Goal: Task Accomplishment & Management: Manage account settings

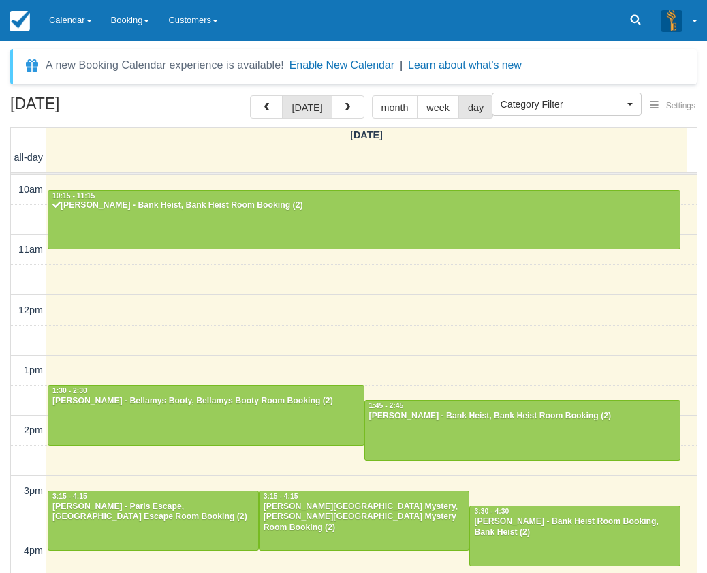
select select
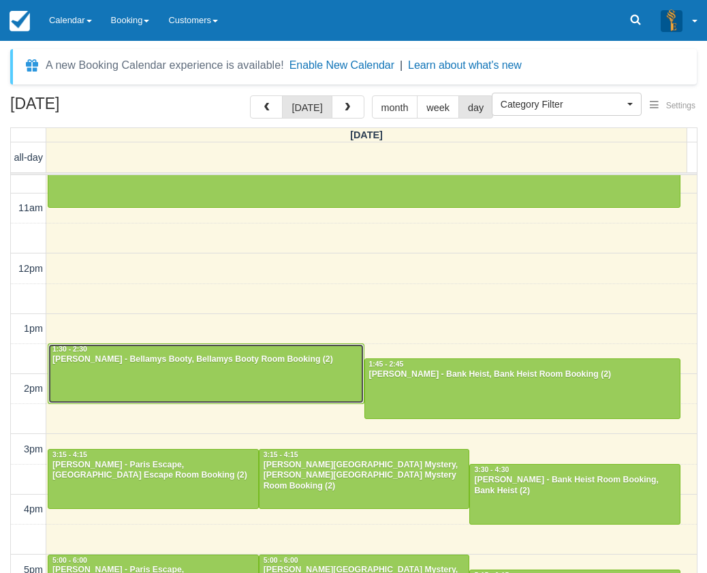
click at [181, 367] on div at bounding box center [206, 373] width 316 height 59
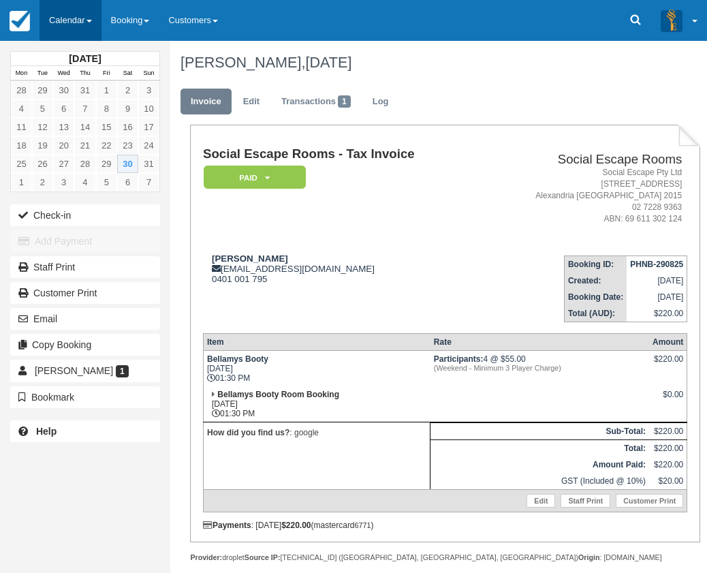
click at [80, 15] on link "Calendar" at bounding box center [71, 20] width 62 height 41
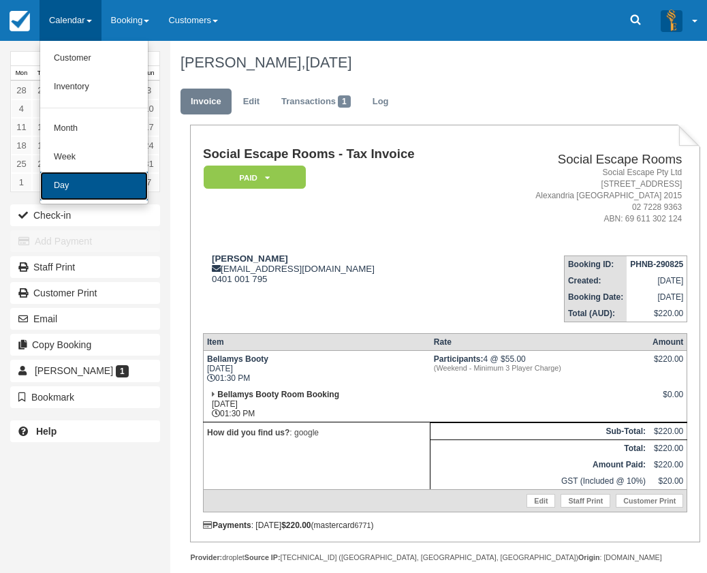
click at [76, 181] on link "Day" at bounding box center [94, 186] width 108 height 29
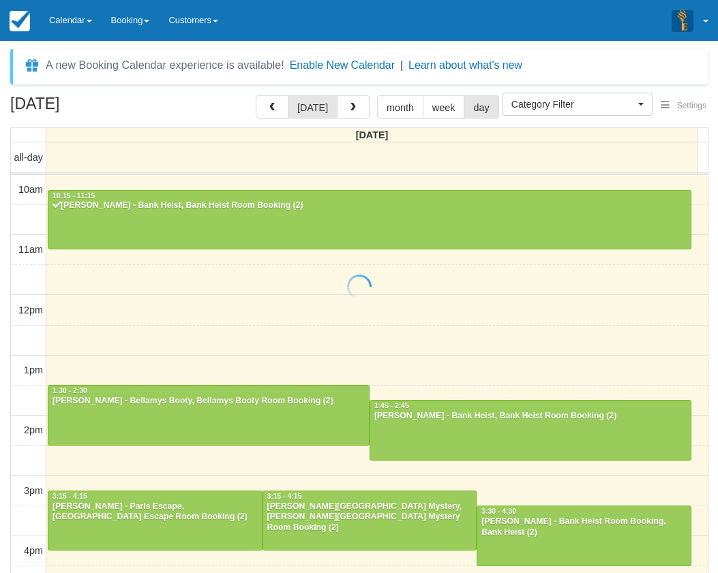
select select
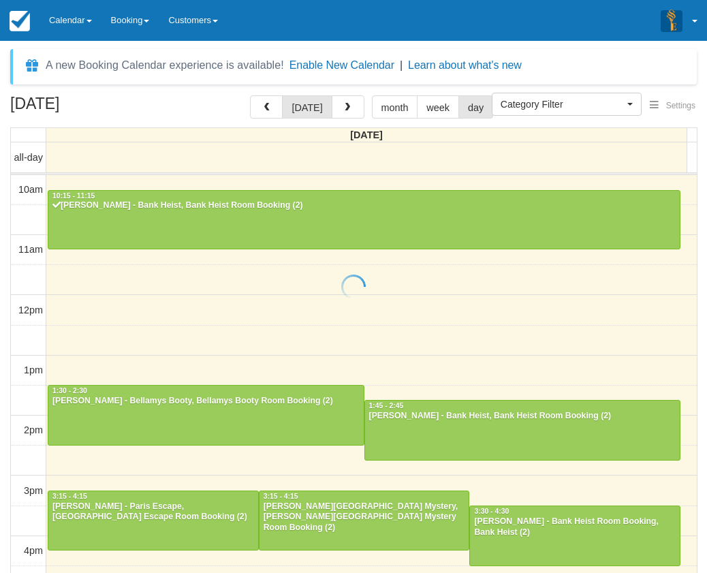
scroll to position [181, 0]
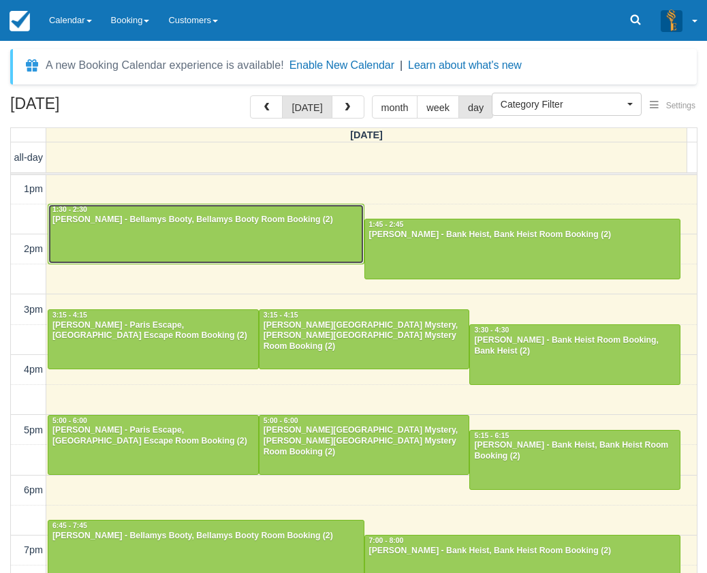
click at [213, 232] on div at bounding box center [206, 233] width 316 height 59
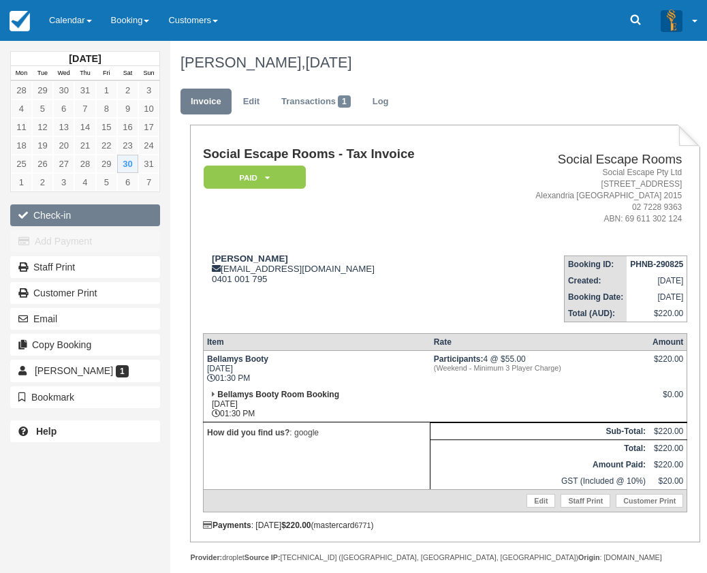
click at [68, 210] on button "Check-in" at bounding box center [85, 215] width 150 height 22
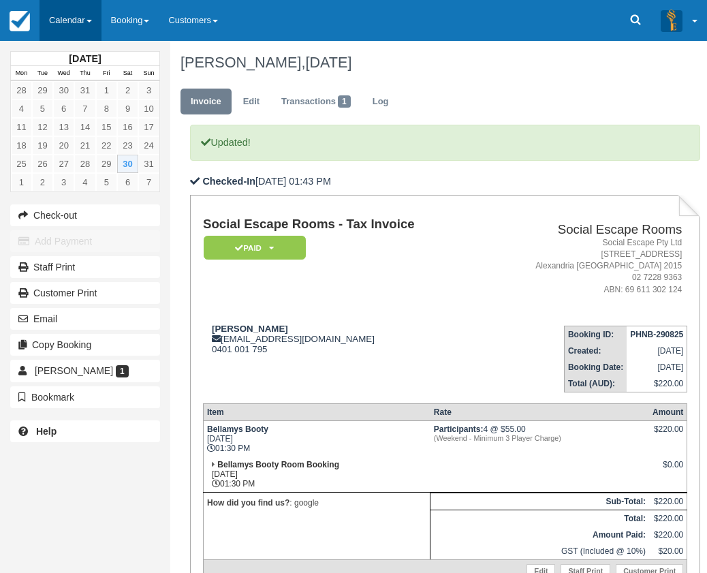
click at [64, 20] on link "Calendar" at bounding box center [71, 20] width 62 height 41
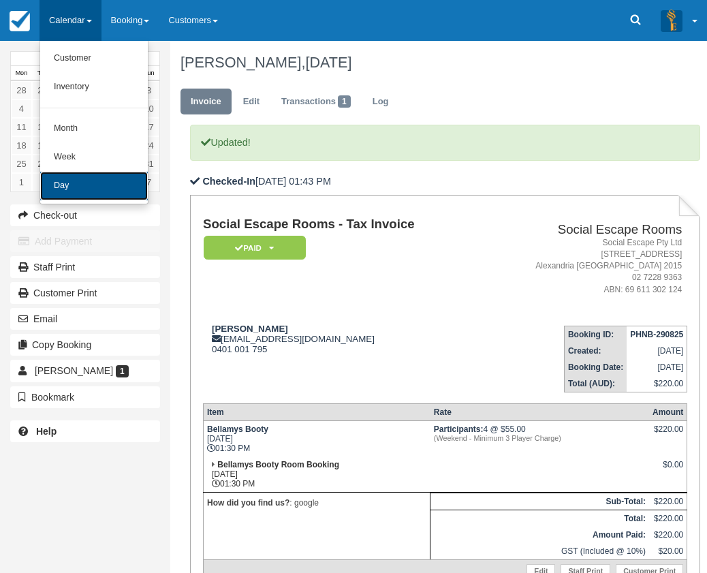
click at [91, 187] on link "Day" at bounding box center [94, 186] width 108 height 29
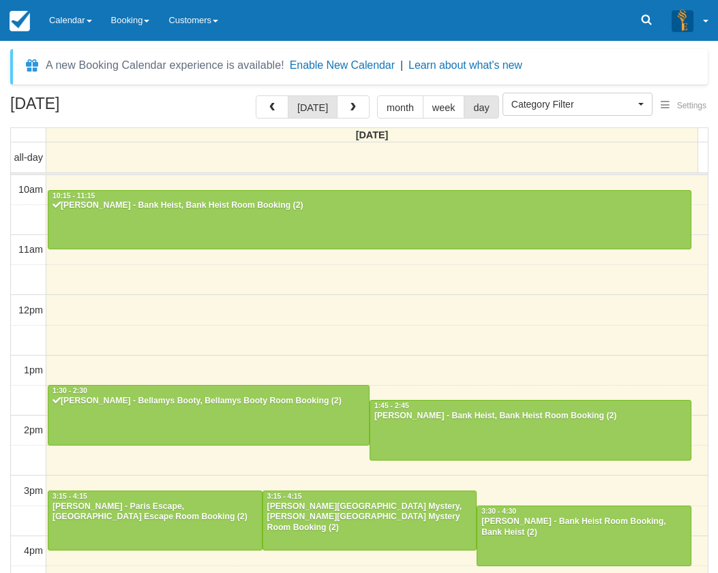
select select
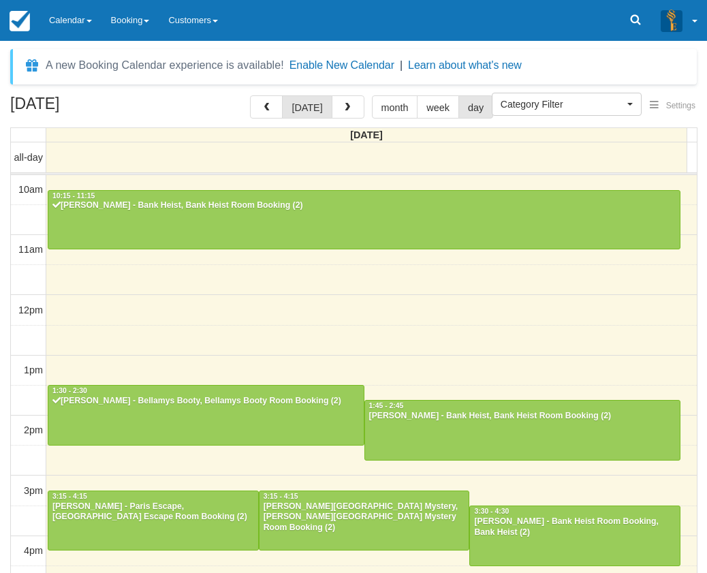
scroll to position [181, 0]
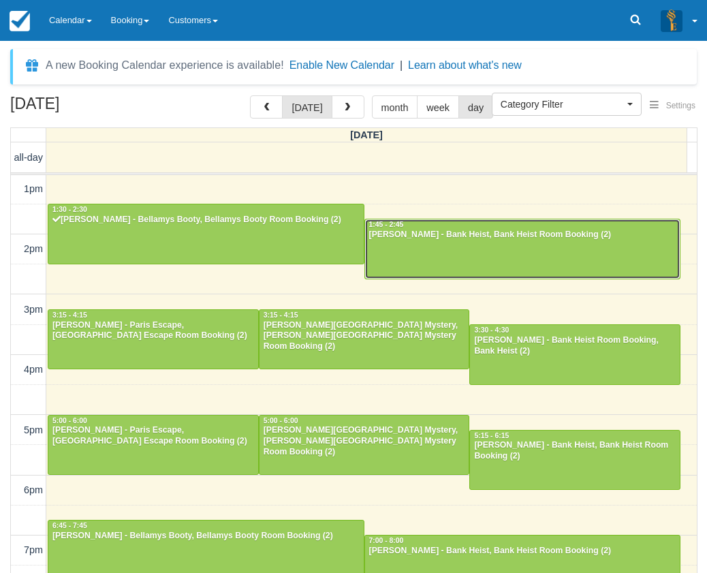
click at [378, 254] on div at bounding box center [523, 248] width 316 height 59
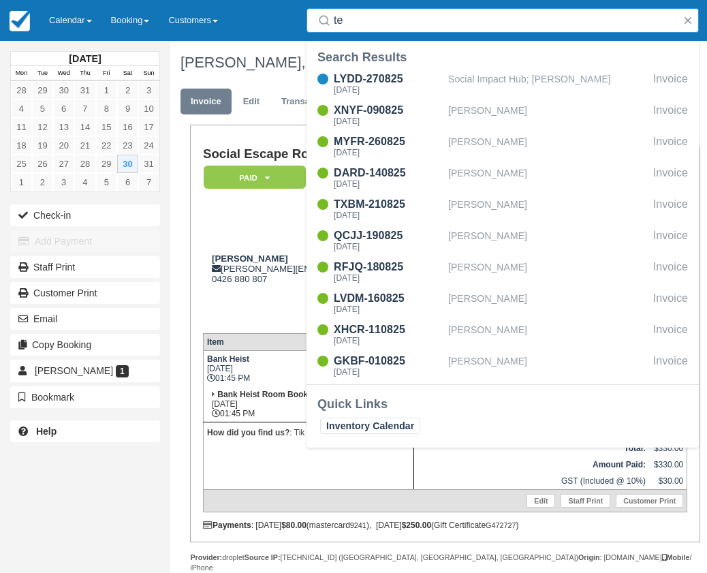
type input "te"
click at [243, 311] on td "Stephanie Tepuia stephanie.tepuia@gmail.com 0426 880 807" at bounding box center [351, 284] width 296 height 78
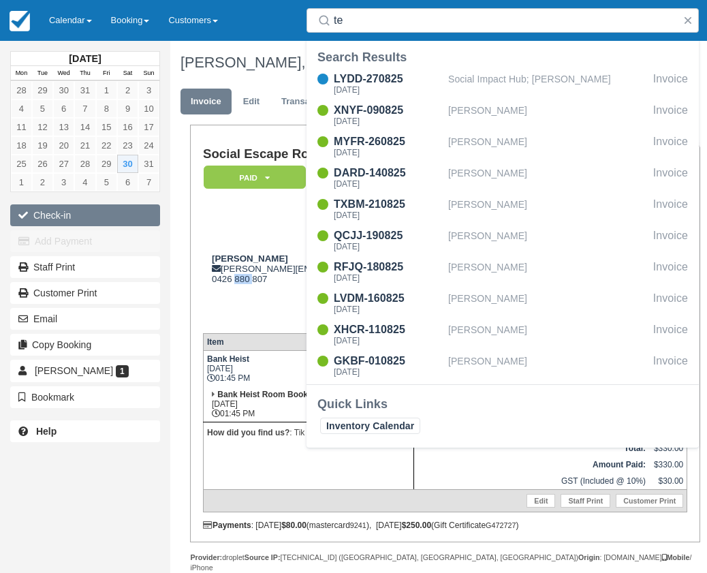
click at [122, 214] on button "Check-in" at bounding box center [85, 215] width 150 height 22
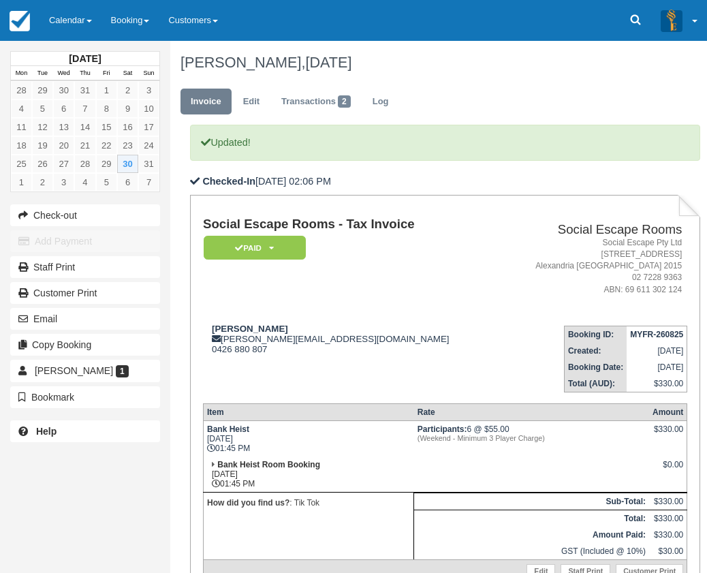
click at [624, 107] on ul "Invoice Edit Transactions 2 Log" at bounding box center [436, 105] width 510 height 41
click at [92, 7] on link "Calendar" at bounding box center [71, 20] width 62 height 41
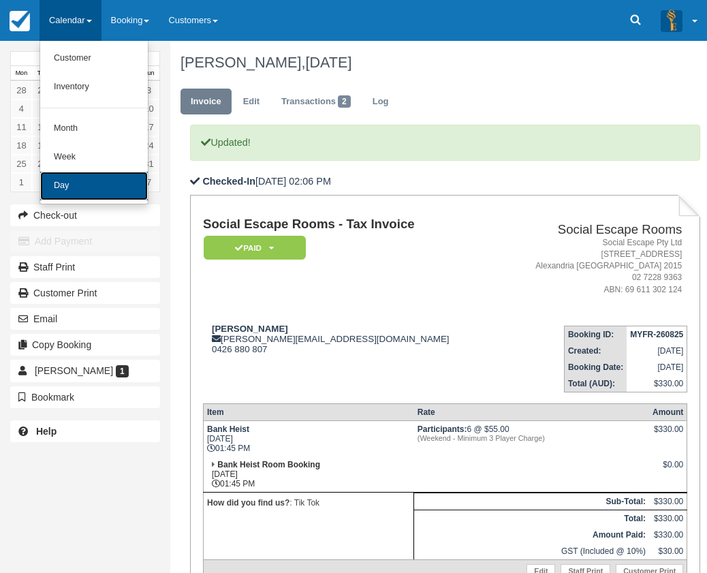
click at [95, 189] on link "Day" at bounding box center [94, 186] width 108 height 29
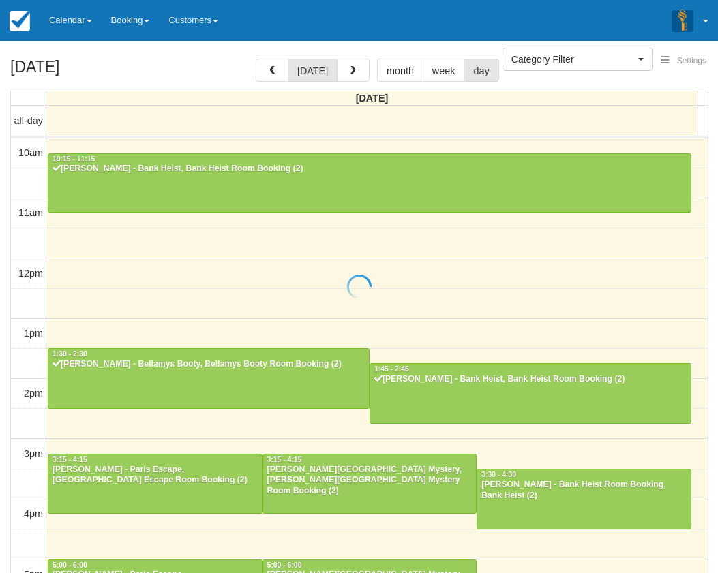
select select
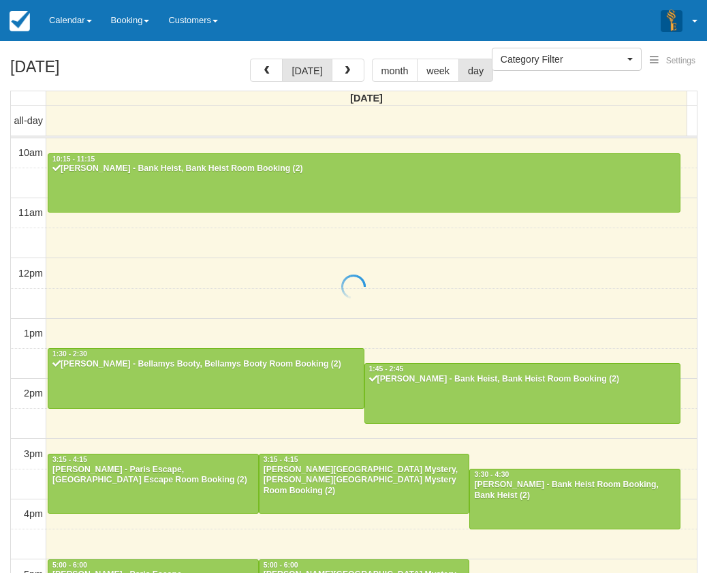
scroll to position [241, 0]
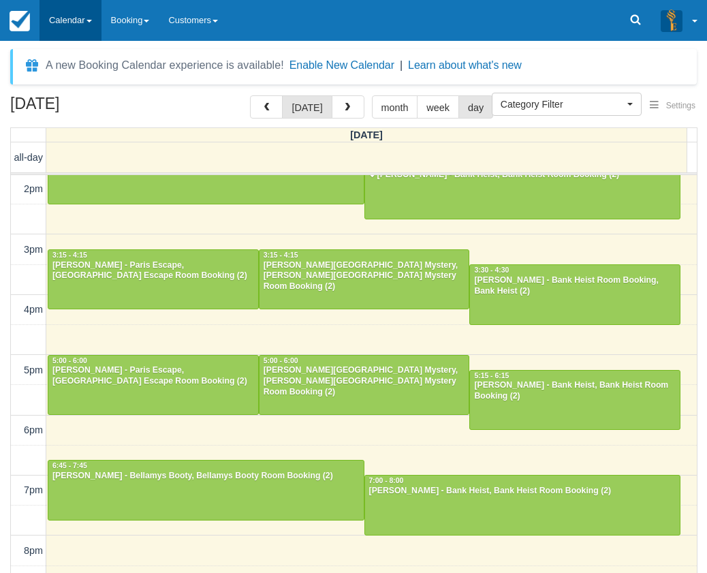
click at [74, 35] on link "Calendar" at bounding box center [71, 20] width 62 height 41
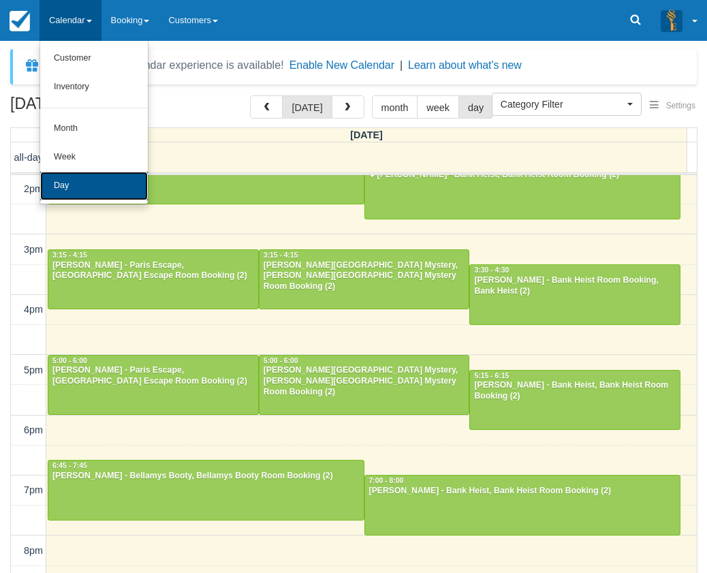
click at [61, 175] on link "Day" at bounding box center [94, 186] width 108 height 29
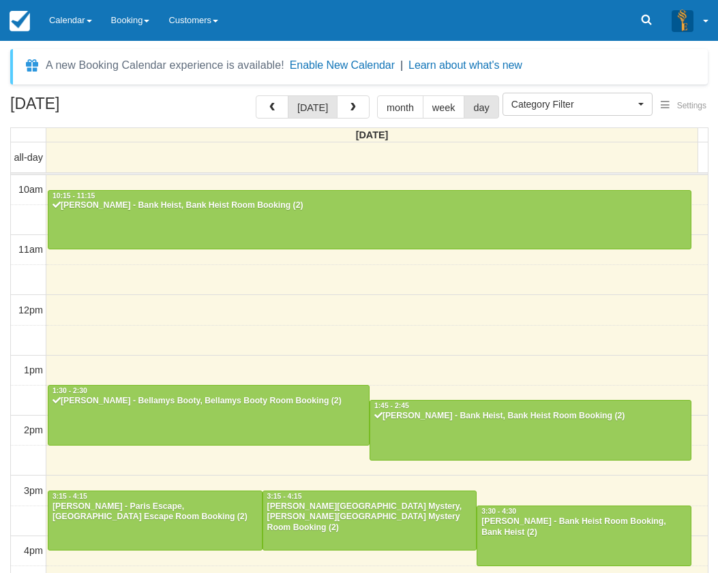
select select
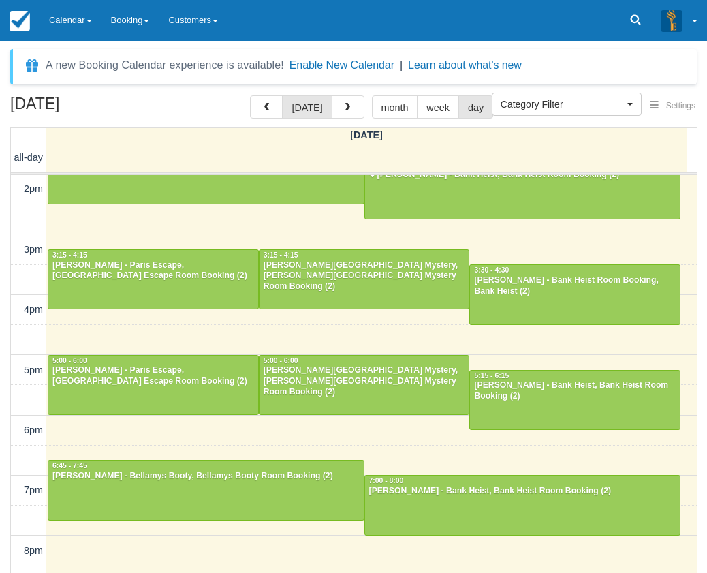
scroll to position [173, 0]
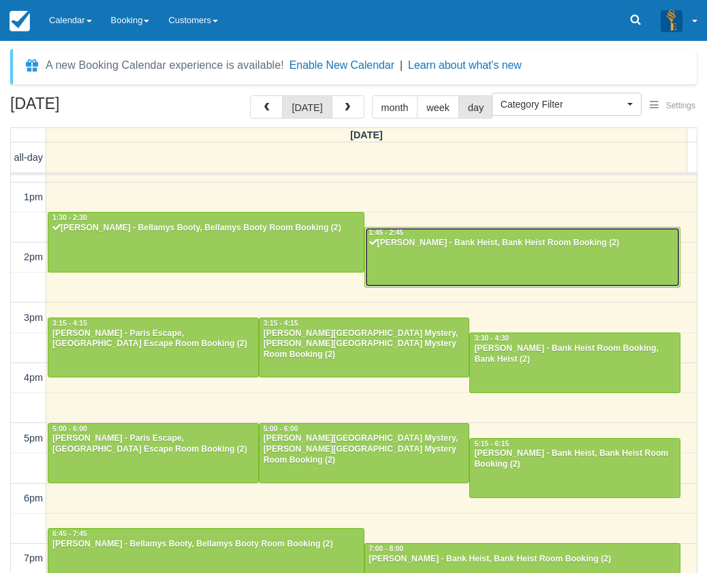
click at [548, 263] on div at bounding box center [523, 257] width 316 height 59
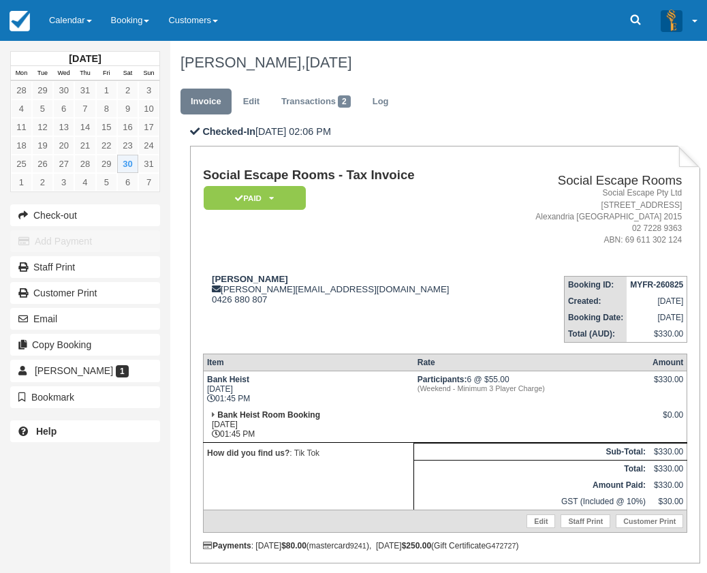
click at [454, 420] on td at bounding box center [531, 425] width 235 height 36
click at [341, 308] on td "Stephanie Tepuia stephanie.tepuia@gmail.com 0426 880 807" at bounding box center [351, 304] width 296 height 78
click at [89, 29] on link "Calendar" at bounding box center [71, 20] width 62 height 41
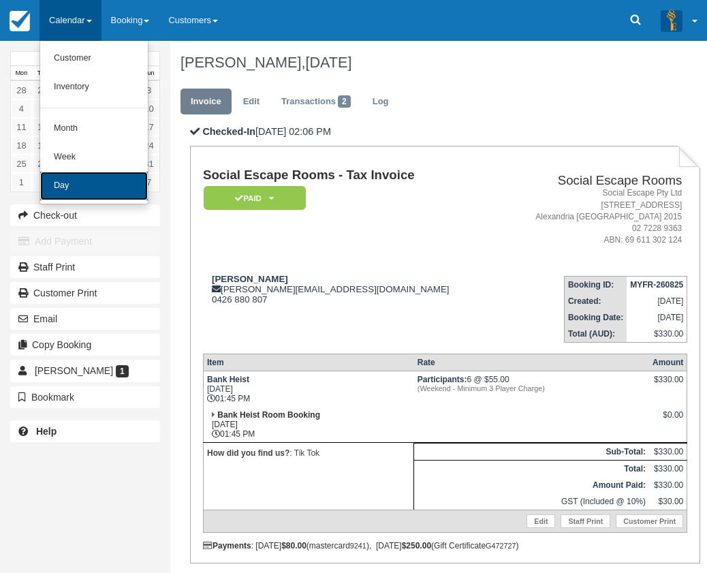
click at [78, 194] on link "Day" at bounding box center [94, 186] width 108 height 29
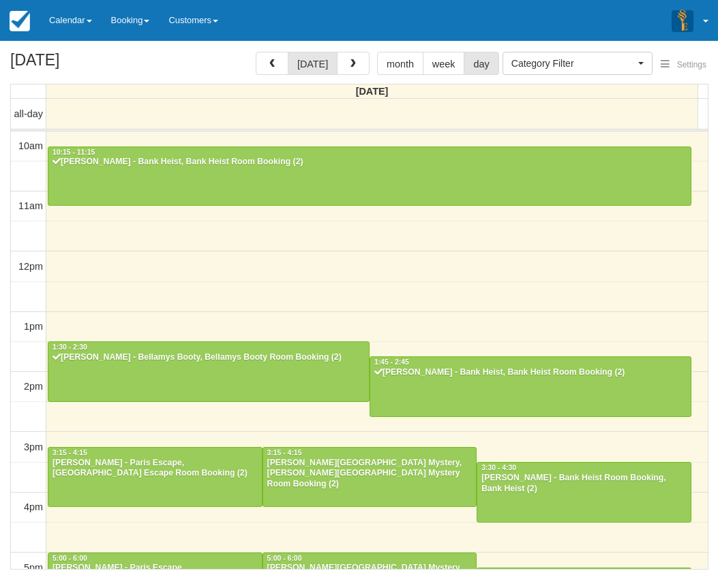
select select
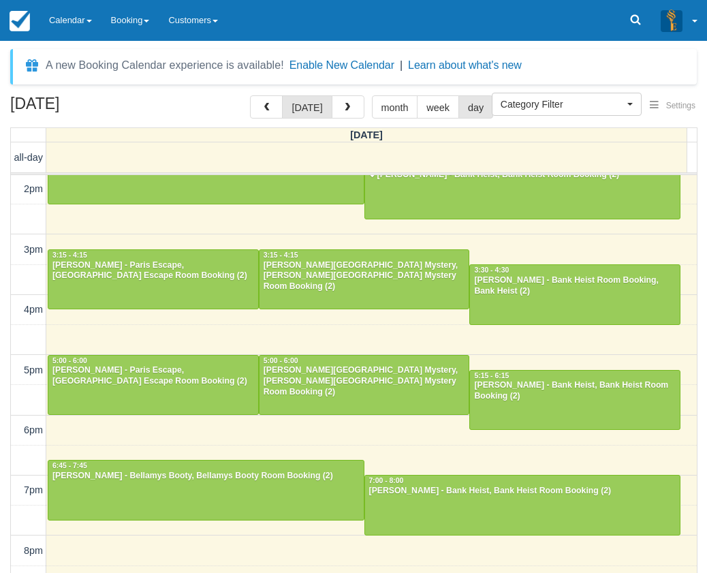
scroll to position [173, 0]
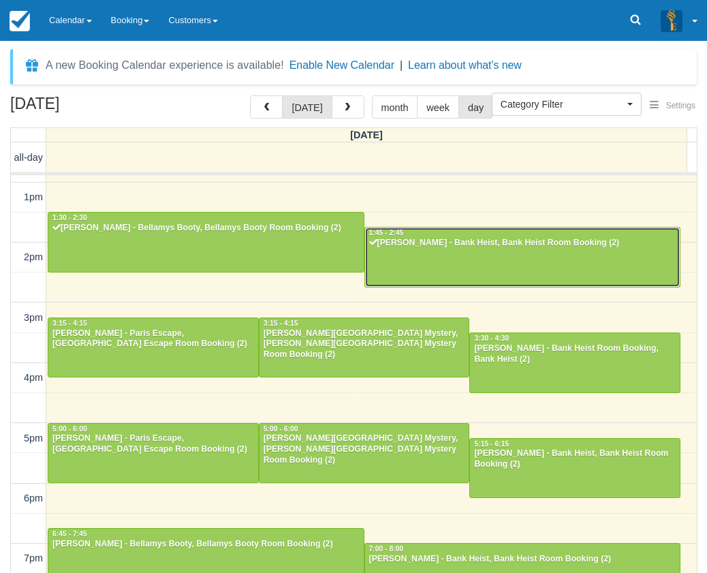
click at [482, 270] on div at bounding box center [523, 257] width 316 height 59
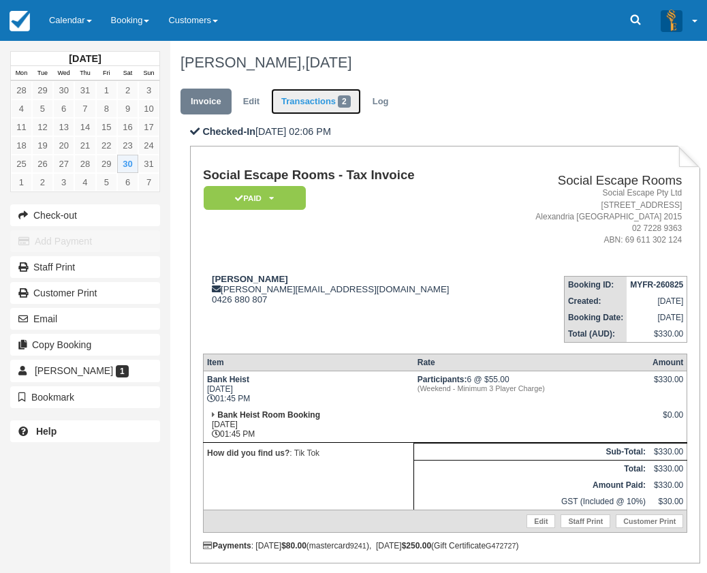
click at [304, 94] on link "Transactions 2" at bounding box center [316, 102] width 90 height 27
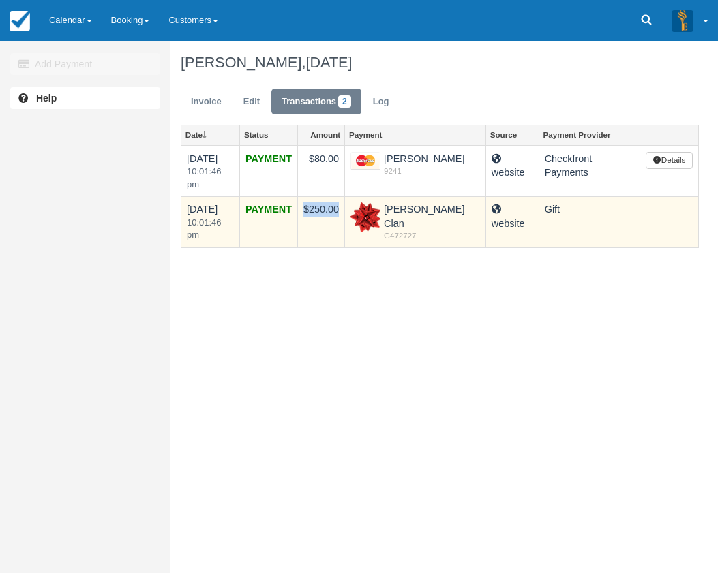
drag, startPoint x: 306, startPoint y: 209, endPoint x: 341, endPoint y: 213, distance: 35.0
click at [341, 213] on td "$250.00" at bounding box center [321, 222] width 47 height 51
click at [337, 210] on td "$250.00" at bounding box center [321, 222] width 47 height 51
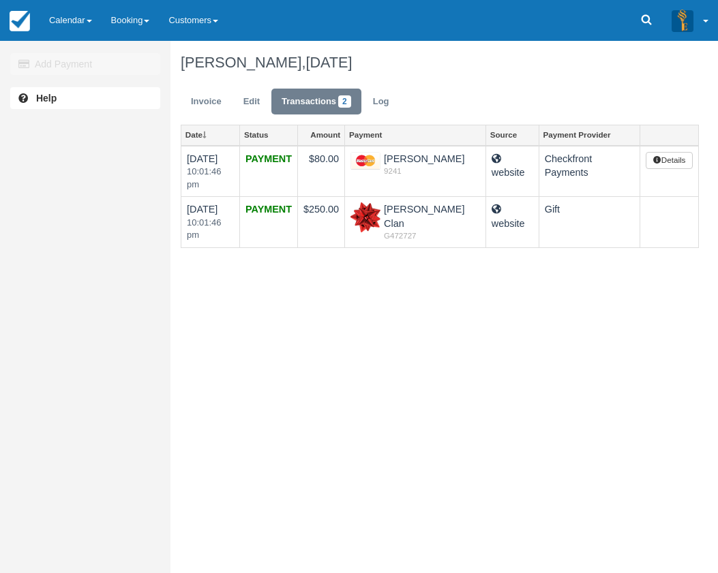
click at [348, 264] on div "Add Payment Help Stephanie Tepuia, August 30 2025 Invoice Edit Transactions 2 L…" at bounding box center [359, 307] width 718 height 532
click at [219, 104] on link "Invoice" at bounding box center [206, 102] width 51 height 27
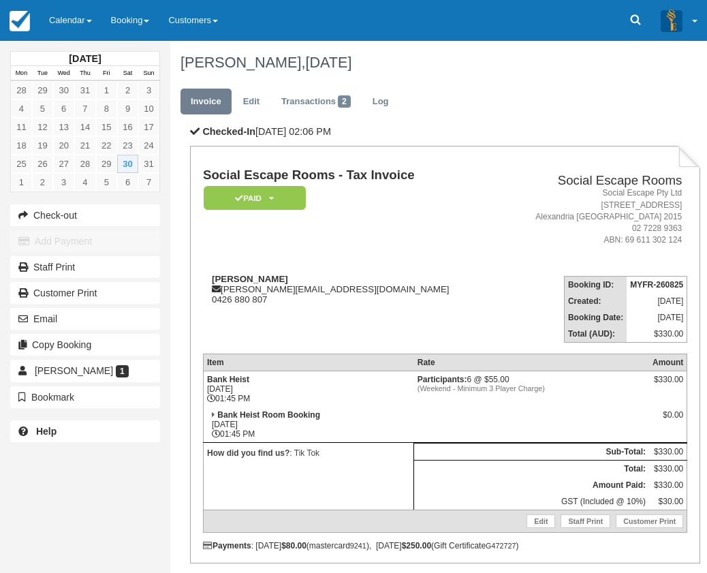
click at [77, 14] on link "Calendar" at bounding box center [71, 20] width 62 height 41
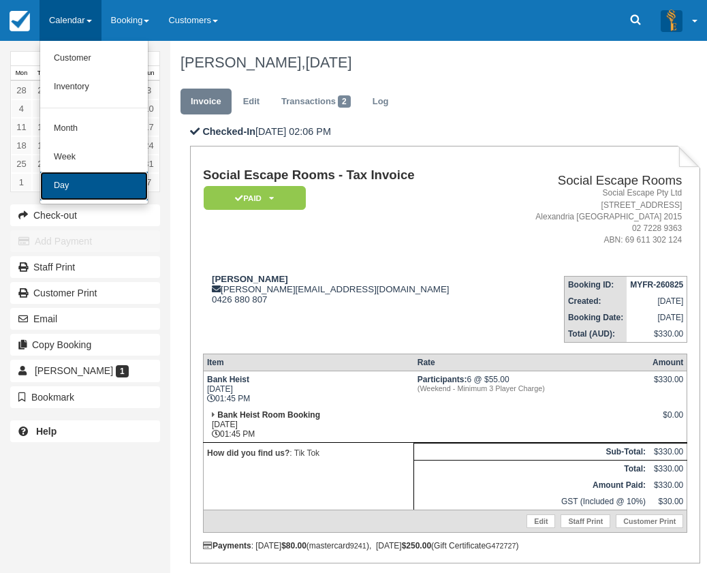
click at [85, 178] on link "Day" at bounding box center [94, 186] width 108 height 29
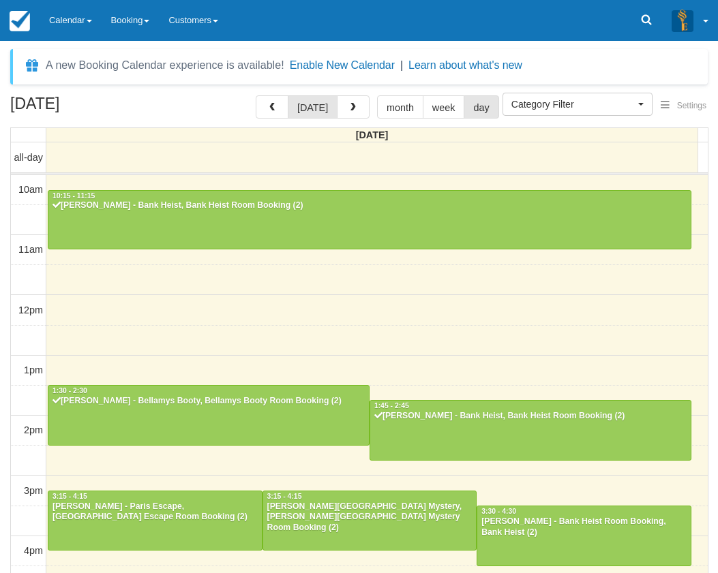
select select
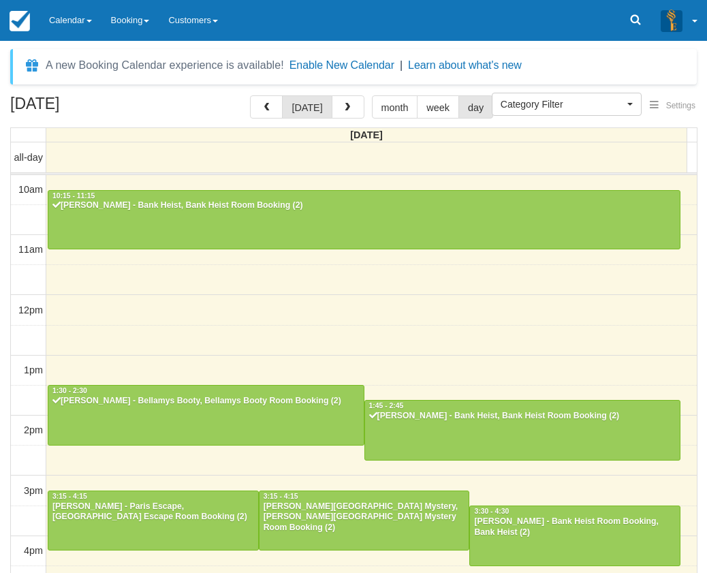
scroll to position [241, 0]
